Goal: Check status

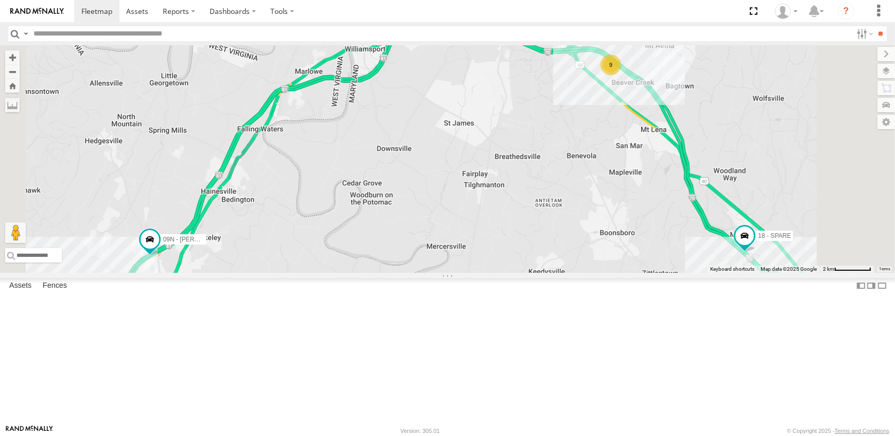
click at [0, 0] on link at bounding box center [0, 0] width 0 height 0
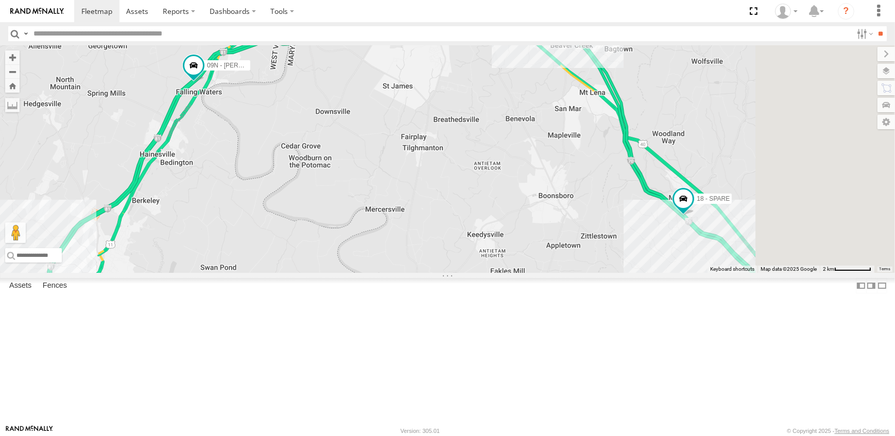
drag, startPoint x: 742, startPoint y: 346, endPoint x: 662, endPoint y: 309, distance: 87.6
click at [664, 273] on div "09N - RICK 18 - SPARE 9" at bounding box center [447, 159] width 895 height 228
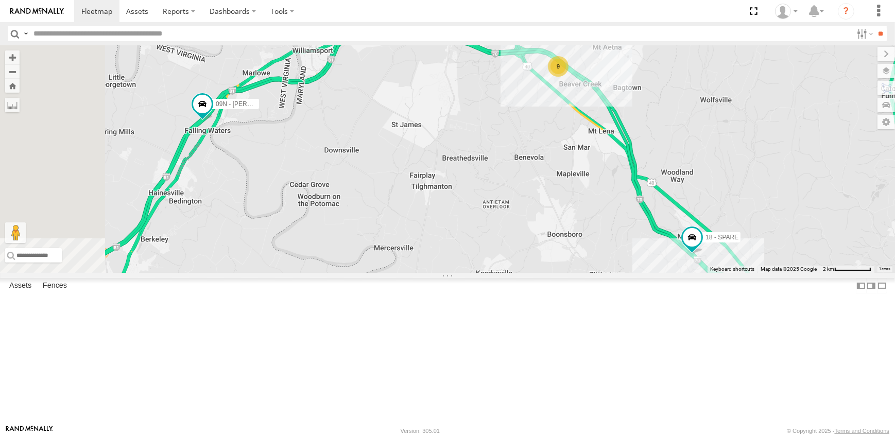
click at [0, 0] on span at bounding box center [0, 0] width 0 height 0
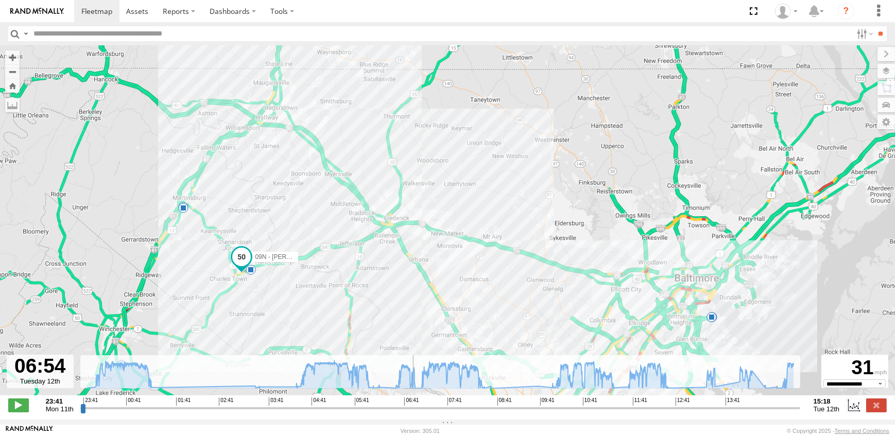
drag, startPoint x: 80, startPoint y: 415, endPoint x: 414, endPoint y: 433, distance: 334.3
click at [414, 413] on input "range" at bounding box center [440, 408] width 720 height 10
drag, startPoint x: 413, startPoint y: 413, endPoint x: 670, endPoint y: 414, distance: 256.5
click at [670, 413] on input "range" at bounding box center [440, 408] width 720 height 10
drag, startPoint x: 670, startPoint y: 414, endPoint x: 661, endPoint y: 415, distance: 8.3
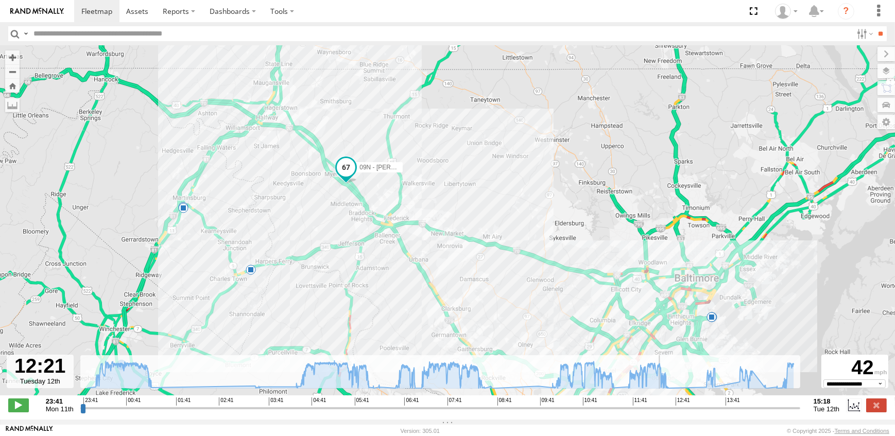
type input "**********"
click at [661, 413] on input "range" at bounding box center [440, 408] width 720 height 10
click at [96, 9] on span at bounding box center [96, 11] width 31 height 10
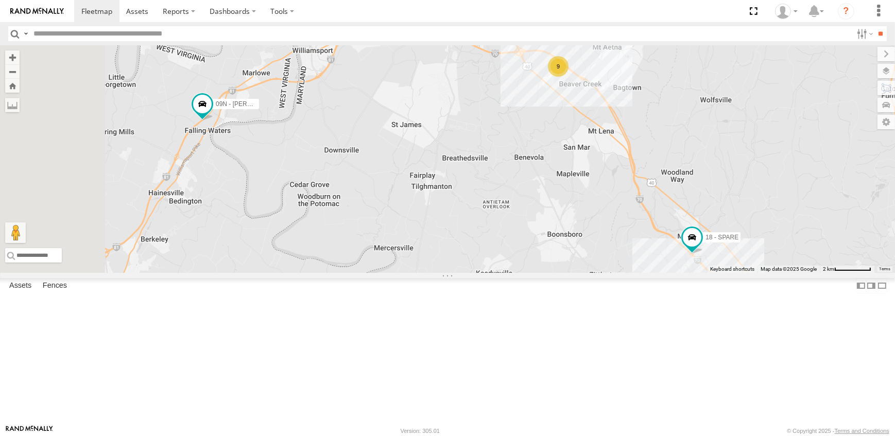
click at [0, 0] on link at bounding box center [0, 0] width 0 height 0
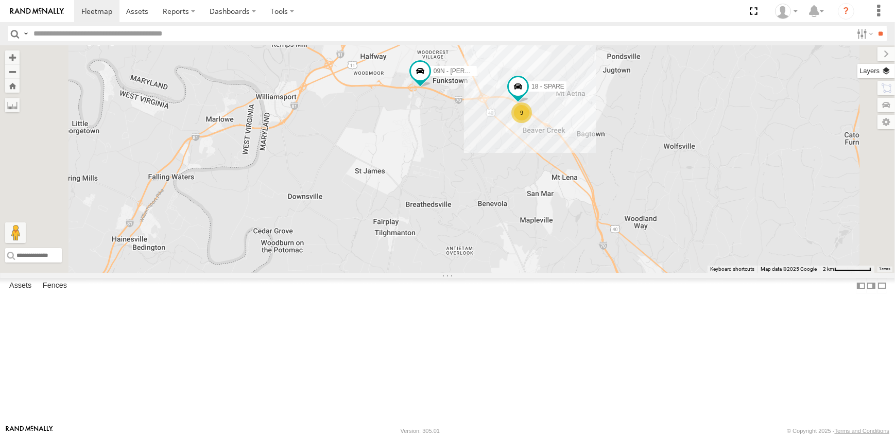
click at [885, 67] on label at bounding box center [877, 71] width 38 height 14
click at [0, 0] on span "Overlays" at bounding box center [0, 0] width 0 height 0
drag, startPoint x: 784, startPoint y: 105, endPoint x: 781, endPoint y: 98, distance: 6.9
click at [0, 0] on span "Traffic" at bounding box center [0, 0] width 0 height 0
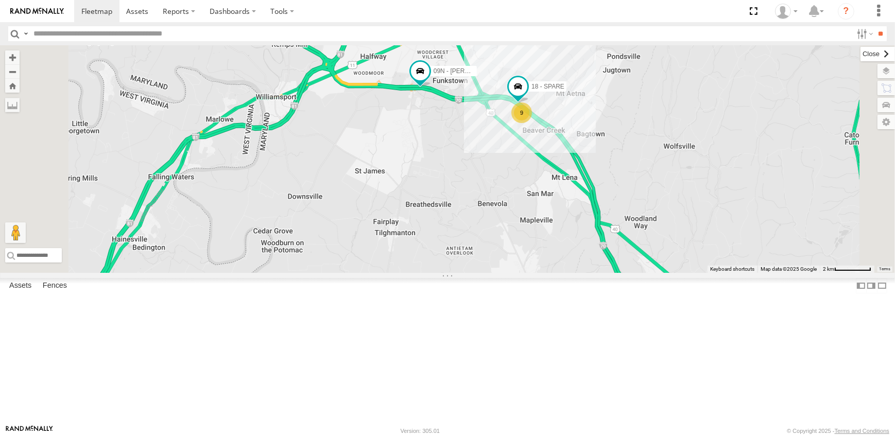
click at [861, 52] on label at bounding box center [878, 54] width 35 height 14
click at [657, 262] on div "9 09N - RICK 18 - SPARE" at bounding box center [447, 159] width 895 height 228
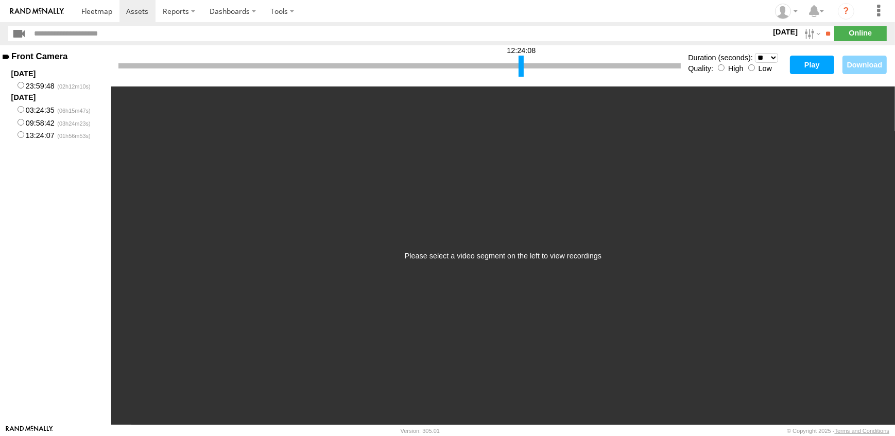
drag, startPoint x: 119, startPoint y: 72, endPoint x: 520, endPoint y: 73, distance: 400.2
click at [520, 73] on div at bounding box center [521, 66] width 5 height 21
click at [774, 60] on select "* ** ** ** ** ** ** *** *** *** ***" at bounding box center [766, 58] width 23 height 10
click at [755, 53] on select "* ** ** ** ** ** ** *** *** *** ***" at bounding box center [766, 58] width 23 height 10
click at [806, 63] on button "Play" at bounding box center [812, 65] width 44 height 19
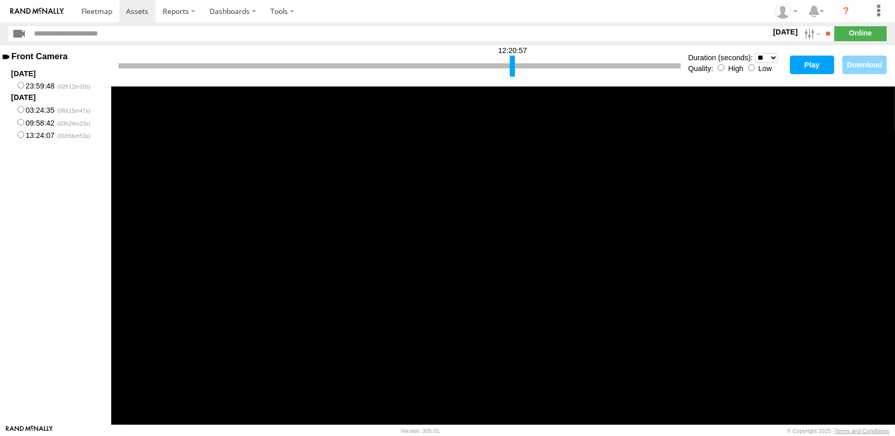
click at [512, 68] on div at bounding box center [512, 66] width 5 height 21
click at [817, 63] on button "Play" at bounding box center [812, 65] width 44 height 19
click at [517, 72] on div at bounding box center [517, 66] width 5 height 21
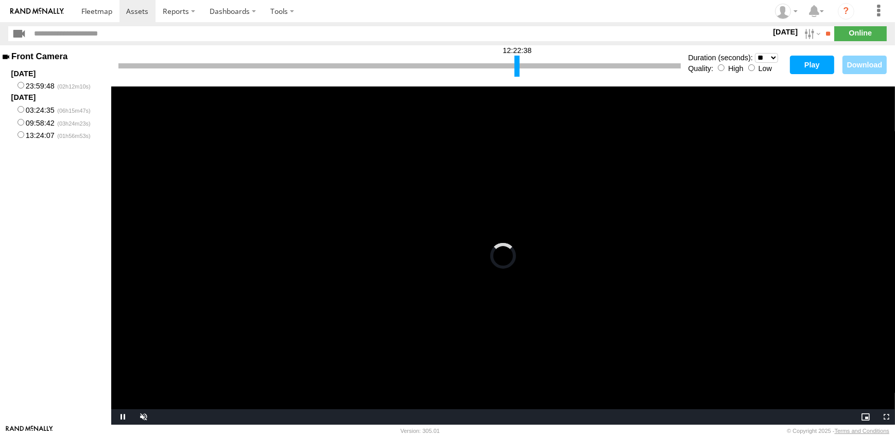
click at [806, 63] on button "Play" at bounding box center [812, 65] width 44 height 19
click at [772, 58] on select "* ** ** ** ** ** ** *** *** *** ***" at bounding box center [766, 58] width 23 height 10
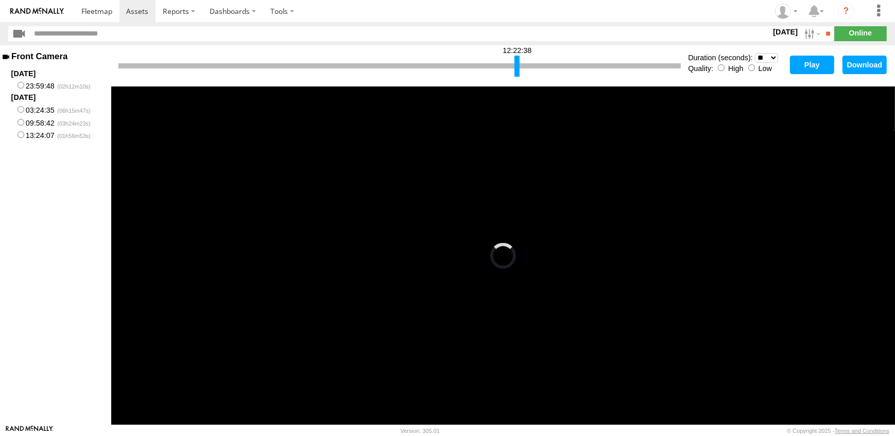
select select "**"
click at [755, 53] on select "* ** ** ** ** ** ** *** *** *** ***" at bounding box center [766, 58] width 23 height 10
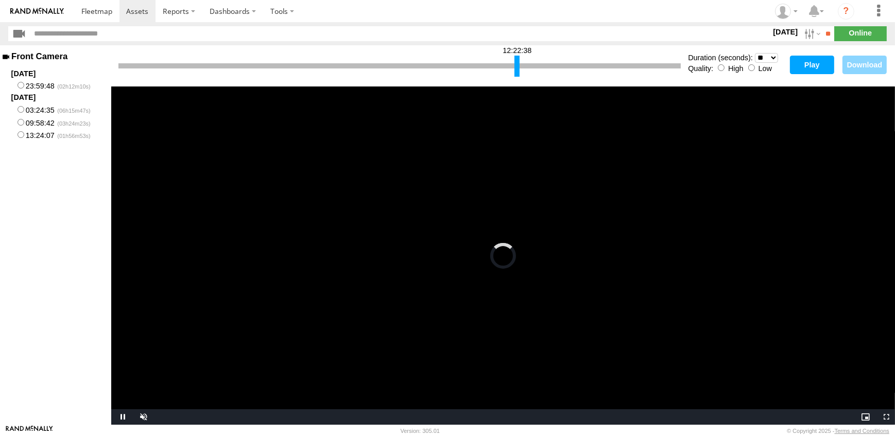
click at [811, 62] on button "Play" at bounding box center [812, 65] width 44 height 19
